Goal: Information Seeking & Learning: Check status

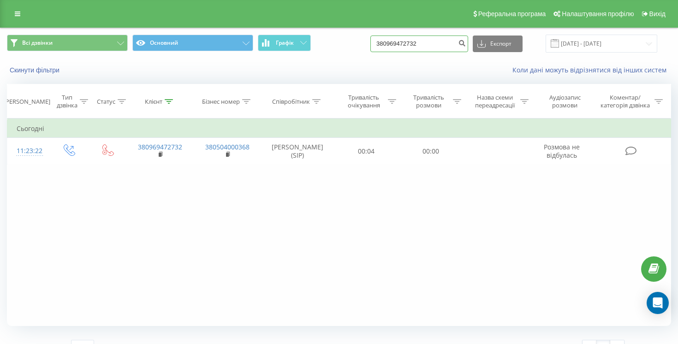
click at [421, 44] on input "380969472732" at bounding box center [419, 44] width 98 height 17
paste input "78857714"
type input "380978857714"
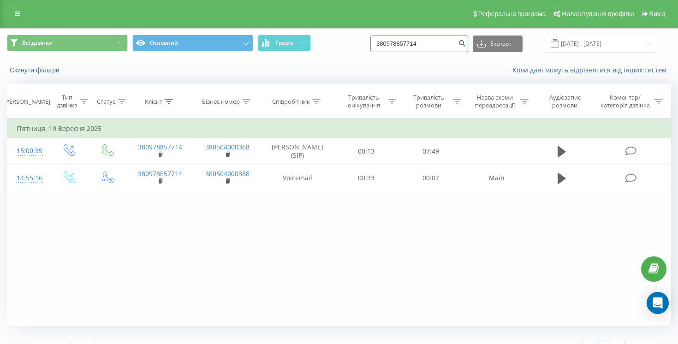
click at [410, 43] on input "380978857714" at bounding box center [419, 44] width 98 height 17
paste input "677089262"
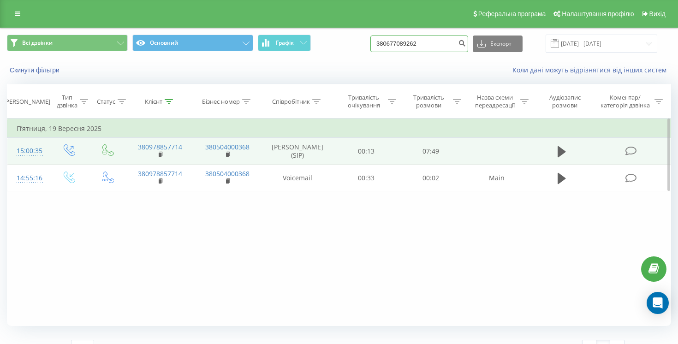
type input "380677089262"
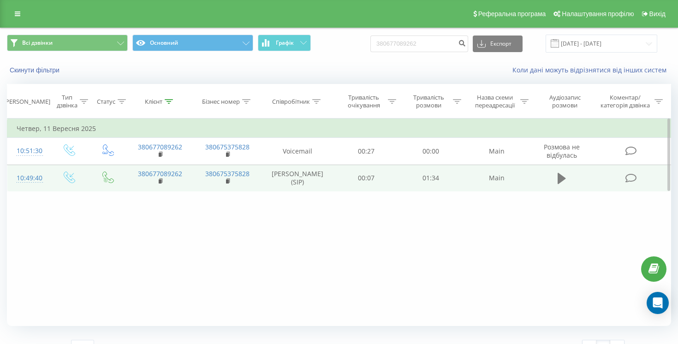
click at [561, 178] on icon at bounding box center [562, 178] width 8 height 11
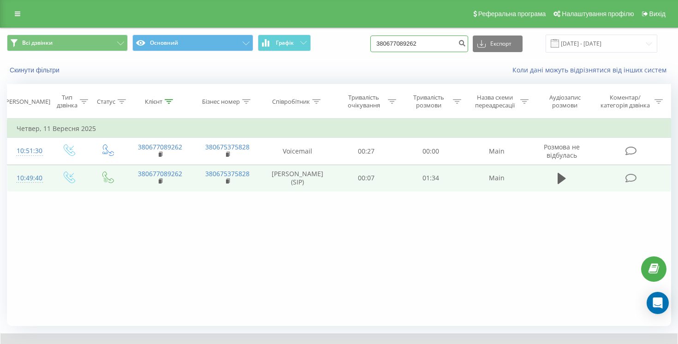
click at [427, 42] on input "380677089262" at bounding box center [419, 44] width 98 height 17
paste input "6185115"
type input "380676185115"
